Goal: Task Accomplishment & Management: Manage account settings

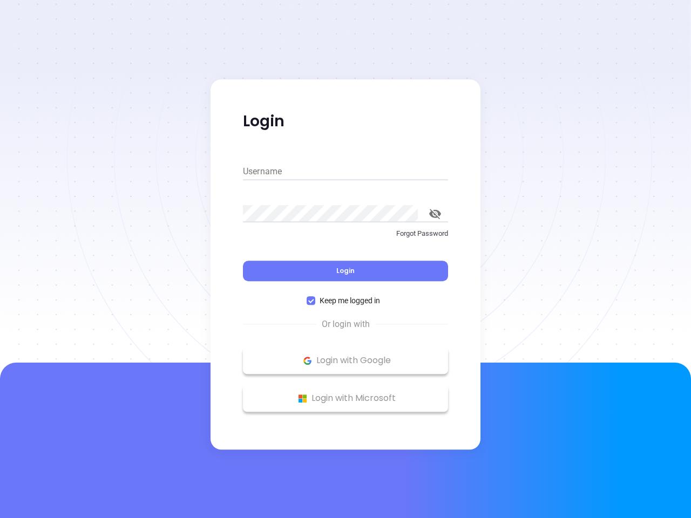
click at [346, 259] on div "Login" at bounding box center [345, 264] width 205 height 33
click at [346, 172] on input "Username" at bounding box center [345, 171] width 205 height 17
click at [435, 214] on icon "toggle password visibility" at bounding box center [435, 214] width 12 height 10
click at [346, 271] on span "Login" at bounding box center [345, 270] width 18 height 9
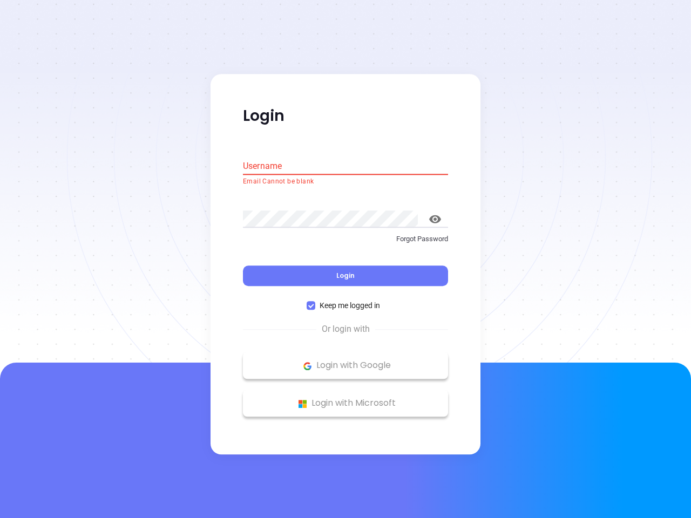
click at [346, 301] on span "Keep me logged in" at bounding box center [349, 306] width 69 height 12
click at [315, 302] on input "Keep me logged in" at bounding box center [311, 306] width 9 height 9
checkbox input "false"
click at [346, 361] on p "Login with Google" at bounding box center [345, 366] width 194 height 16
click at [346, 398] on p "Login with Microsoft" at bounding box center [345, 404] width 194 height 16
